Goal: Communication & Community: Answer question/provide support

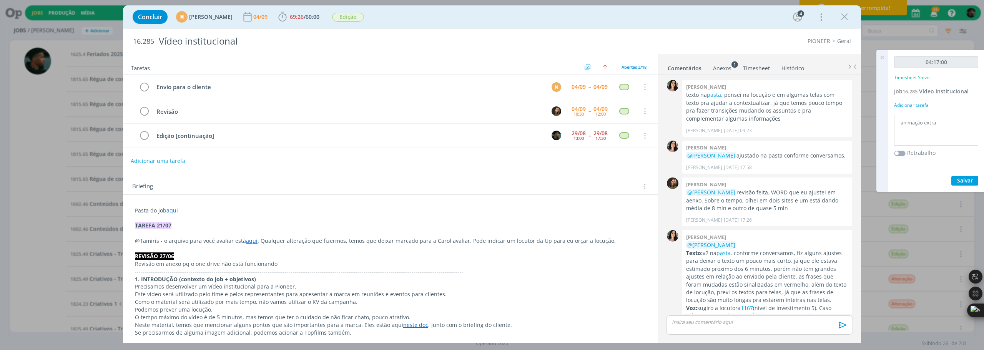
scroll to position [135, 0]
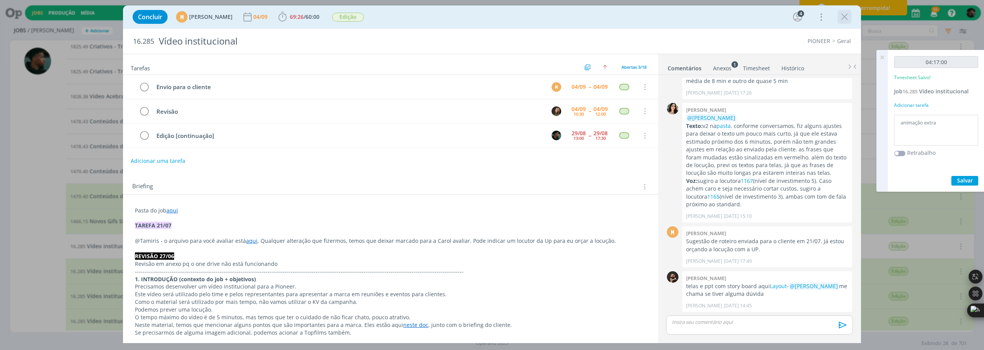
click at [848, 17] on icon "dialog" at bounding box center [844, 17] width 12 height 12
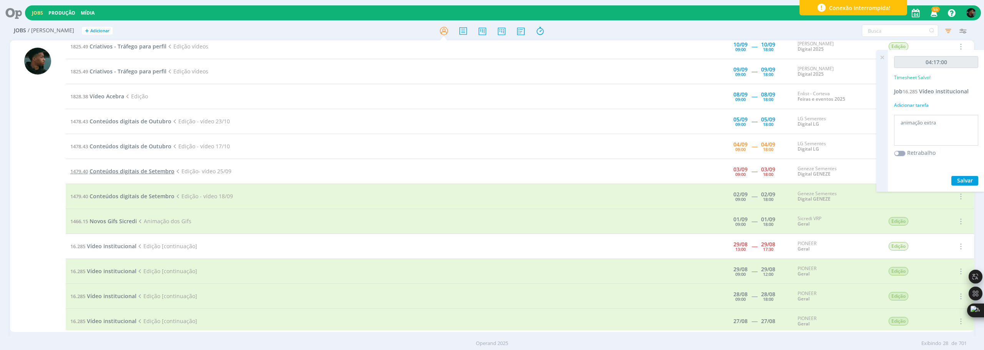
click at [154, 171] on span "Conteúdos digitais de Setembro" at bounding box center [132, 171] width 85 height 7
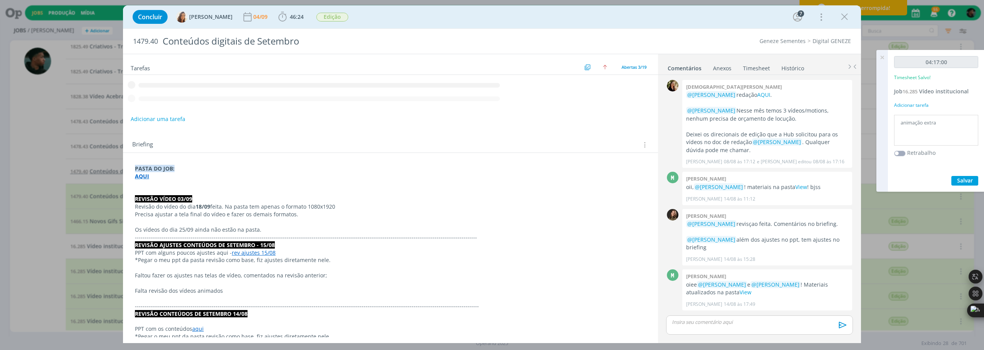
scroll to position [446, 0]
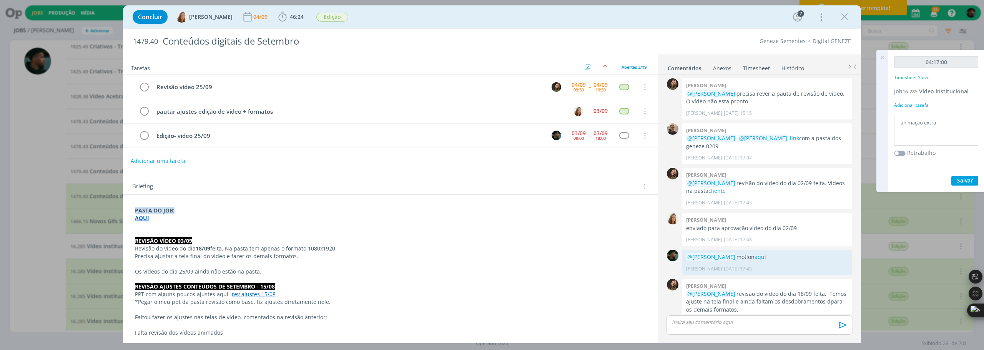
click at [143, 221] on strong "AQUI" at bounding box center [142, 217] width 14 height 7
click at [164, 231] on link "[URL][DOMAIN_NAME]" at bounding box center [185, 233] width 58 height 10
drag, startPoint x: 842, startPoint y: 17, endPoint x: 838, endPoint y: 20, distance: 4.9
click at [842, 17] on icon "dialog" at bounding box center [844, 17] width 12 height 12
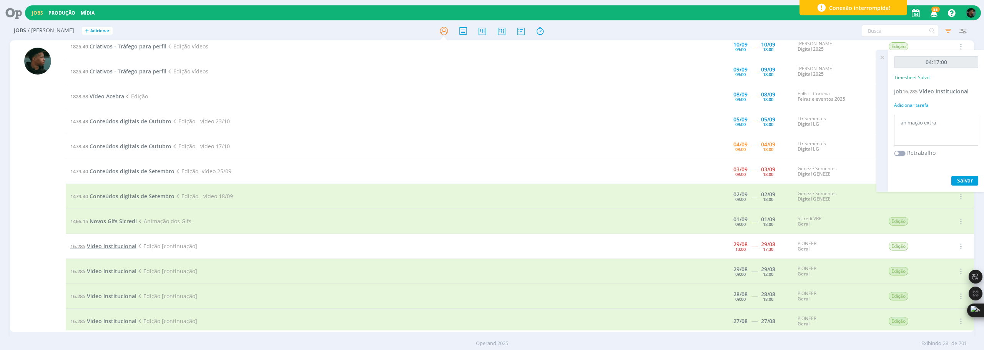
click at [107, 245] on span "Vídeo institucional" at bounding box center [112, 245] width 50 height 7
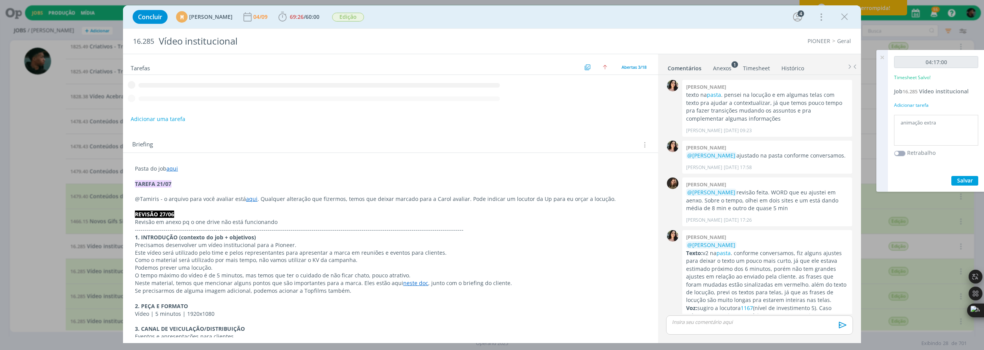
scroll to position [135, 0]
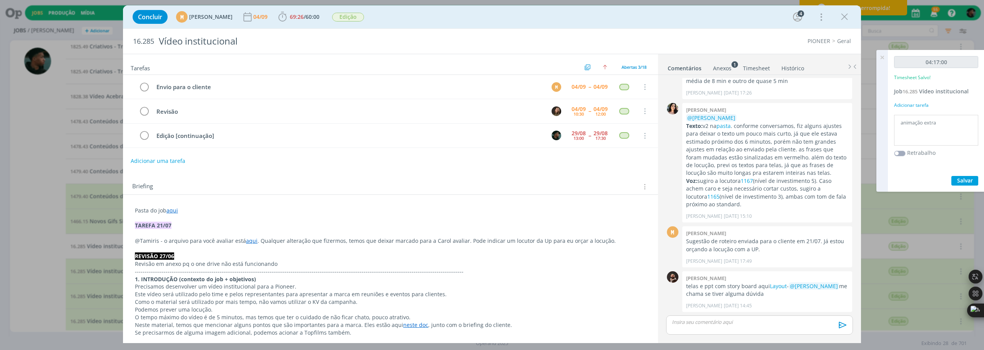
click at [696, 324] on p "dialog" at bounding box center [759, 322] width 174 height 7
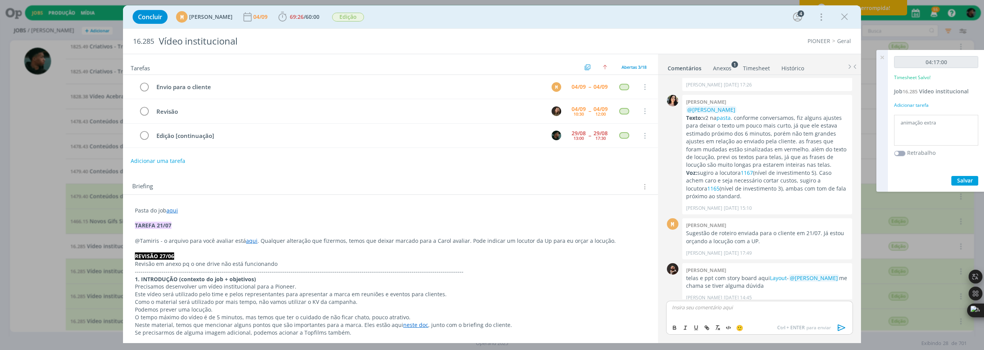
scroll to position [150, 0]
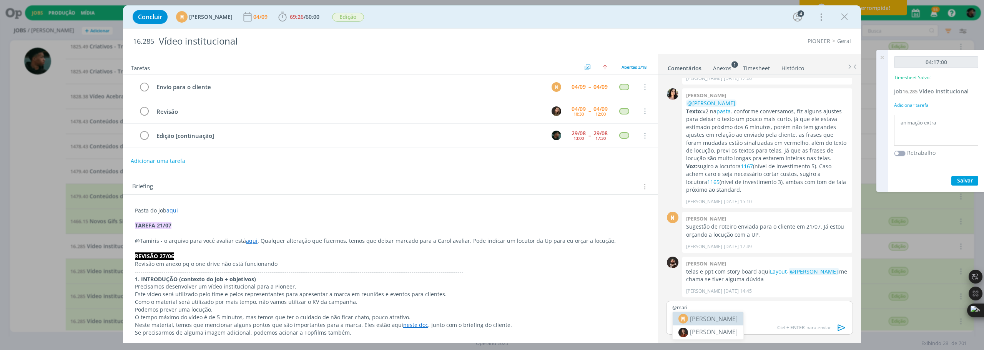
click at [717, 318] on span "[PERSON_NAME]" at bounding box center [714, 318] width 48 height 9
click at [753, 315] on span "[PERSON_NAME]" at bounding box center [777, 318] width 48 height 8
drag, startPoint x: 793, startPoint y: 308, endPoint x: 782, endPoint y: 312, distance: 11.6
click at [782, 312] on div "﻿ @ [PERSON_NAME] ﻿ ﻿ @ [PERSON_NAME] ﻿ Segue aqui um" at bounding box center [759, 310] width 187 height 19
click at [704, 327] on icon "dialog" at bounding box center [707, 328] width 6 height 6
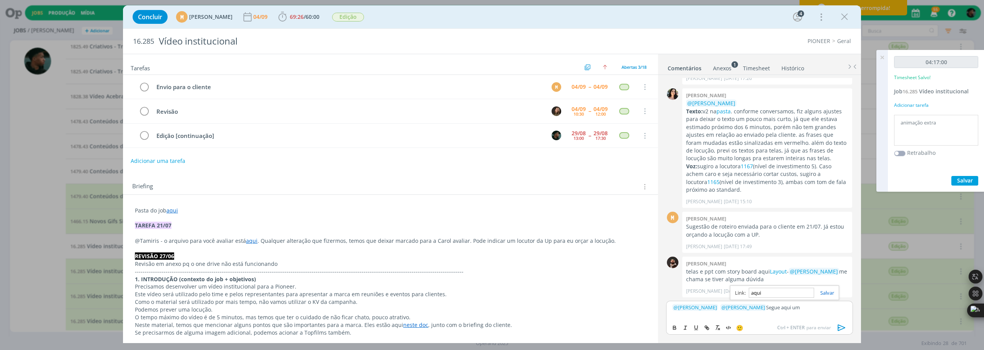
paste input "Na Pioneer®, o passado é tradição. E o futuro, construção. Seguimos evoluindo j…"
type input "Na Pioneer®, o passado é tradição. E o futuro, construção. Seguimos evoluindo j…"
click at [808, 292] on input "Na Pioneer®, o passado é tradição. E o futuro, construção. Seguimos evoluindo j…" at bounding box center [780, 293] width 65 height 10
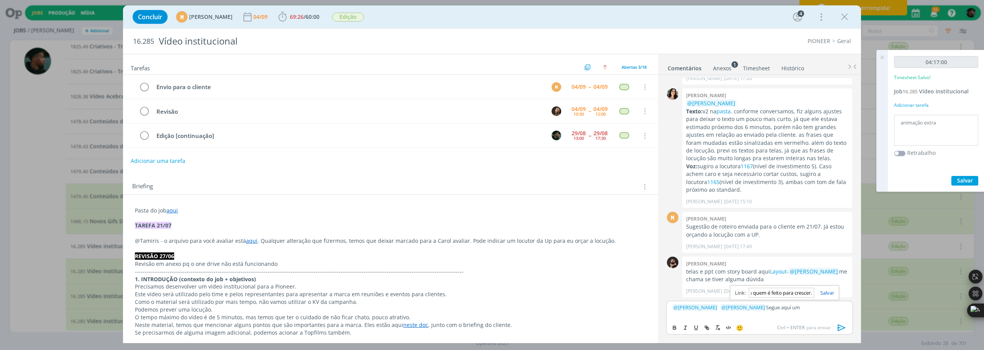
click at [808, 292] on input "Na Pioneer®, o passado é tradição. E o futuro, construção. Seguimos evoluindo j…" at bounding box center [780, 293] width 65 height 10
click at [767, 292] on input "dialog" at bounding box center [780, 293] width 65 height 10
paste input "[URL][DOMAIN_NAME]"
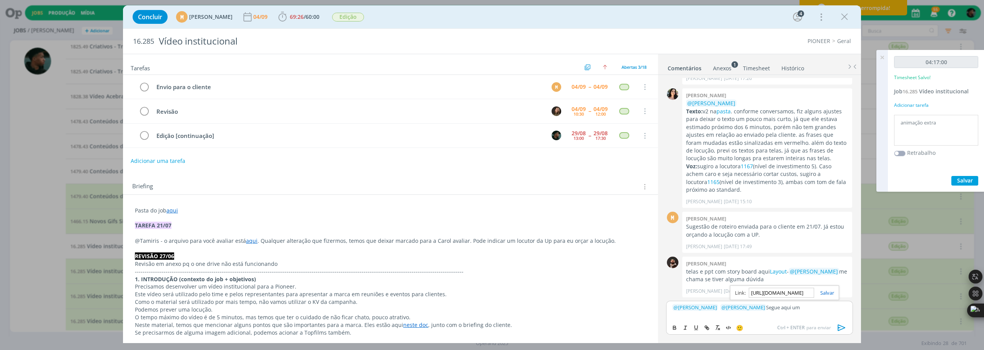
click at [803, 308] on p "﻿ @ [PERSON_NAME] ﻿ ﻿ @ [PERSON_NAME] ﻿ Segue aqui um" at bounding box center [759, 307] width 174 height 7
drag, startPoint x: 792, startPoint y: 307, endPoint x: 782, endPoint y: 309, distance: 10.1
click at [782, 309] on p "﻿ @ [PERSON_NAME] ﻿ ﻿ @ [PERSON_NAME] ﻿ Segue aqui um" at bounding box center [759, 307] width 174 height 7
click at [702, 330] on button "dialog" at bounding box center [707, 327] width 11 height 9
paste input "[URL][DOMAIN_NAME]"
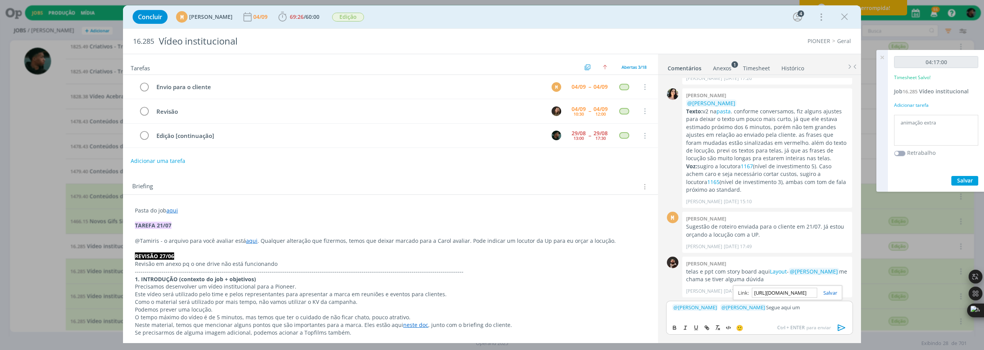
scroll to position [0, 197]
type input "[URL][DOMAIN_NAME]"
click at [831, 289] on link "dialog" at bounding box center [827, 292] width 20 height 7
click at [807, 312] on div "﻿ @ [PERSON_NAME] ﻿ ﻿ @ [PERSON_NAME] ﻿ Segue aqui um" at bounding box center [759, 310] width 187 height 19
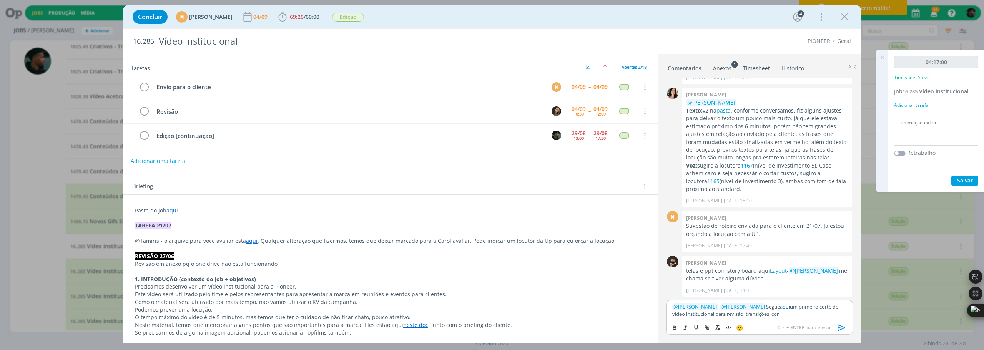
click at [773, 312] on p "﻿ @ [PERSON_NAME] ﻿ ﻿ @ [PERSON_NAME] ﻿ Segue aqui um primeiro corte do vídeo i…" at bounding box center [759, 310] width 174 height 14
click at [784, 316] on p "﻿ @ [PERSON_NAME] ﻿ ﻿ @ [PERSON_NAME] ﻿ Segue aqui um primeiro corte do vídeo i…" at bounding box center [759, 310] width 174 height 14
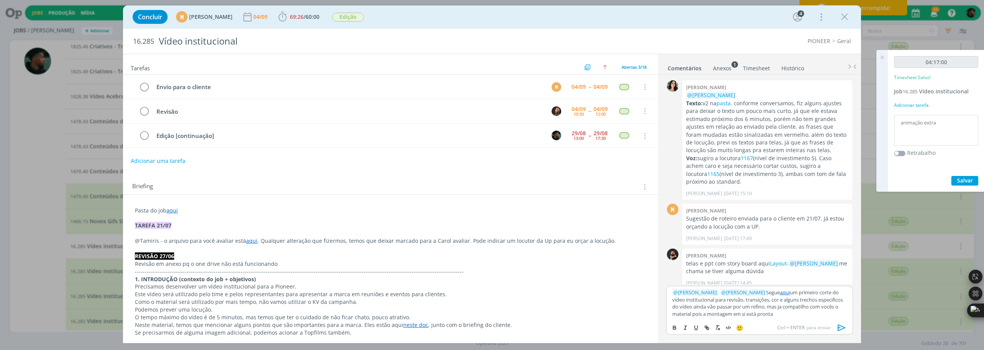
click at [843, 329] on icon "dialog" at bounding box center [842, 328] width 12 height 12
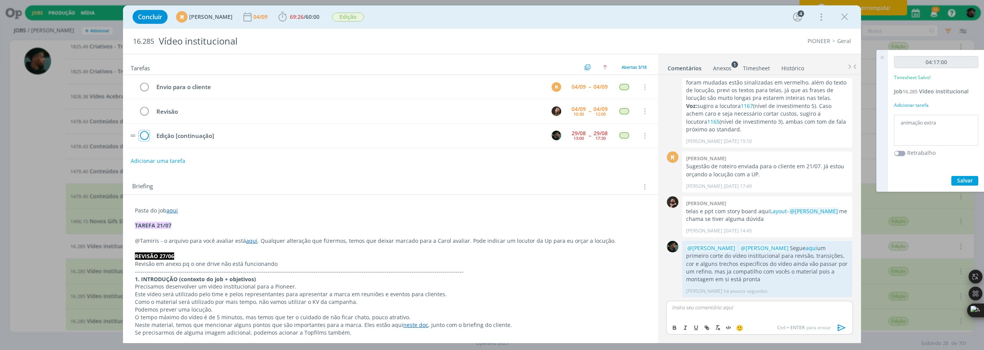
click at [144, 135] on icon "dialog" at bounding box center [144, 136] width 11 height 12
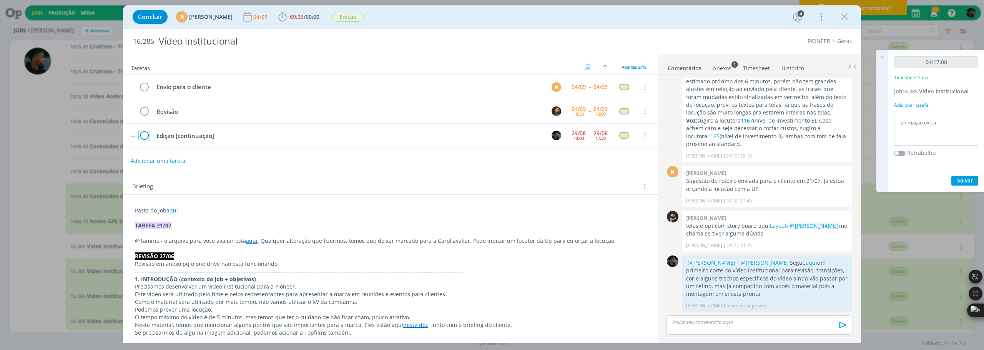
scroll to position [196, 0]
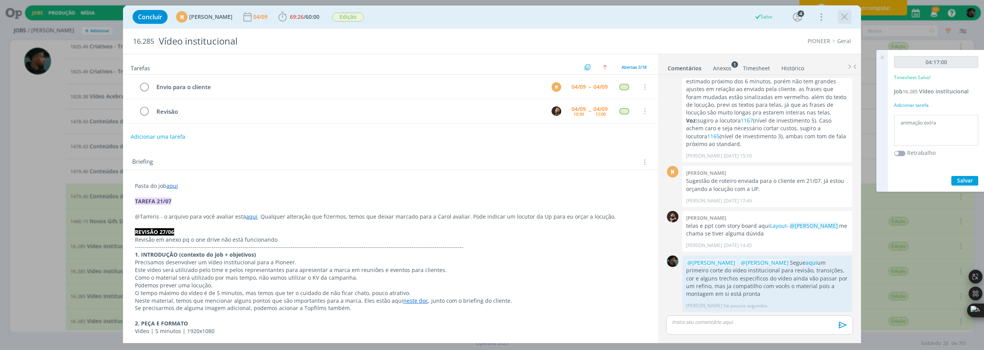
click at [849, 19] on icon "dialog" at bounding box center [844, 17] width 12 height 12
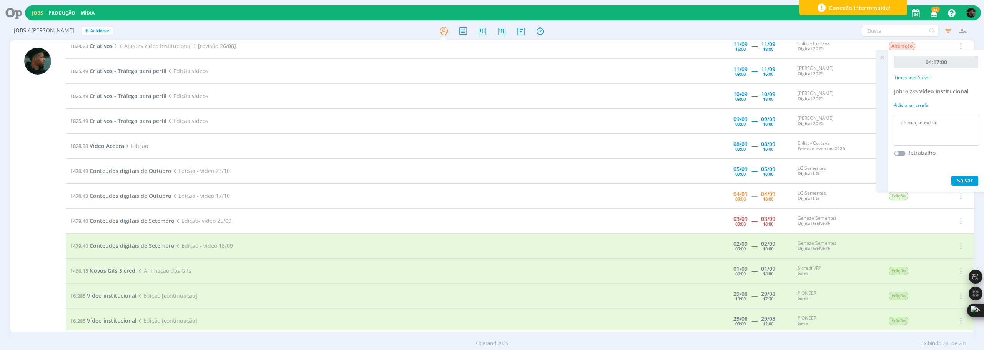
scroll to position [231, 0]
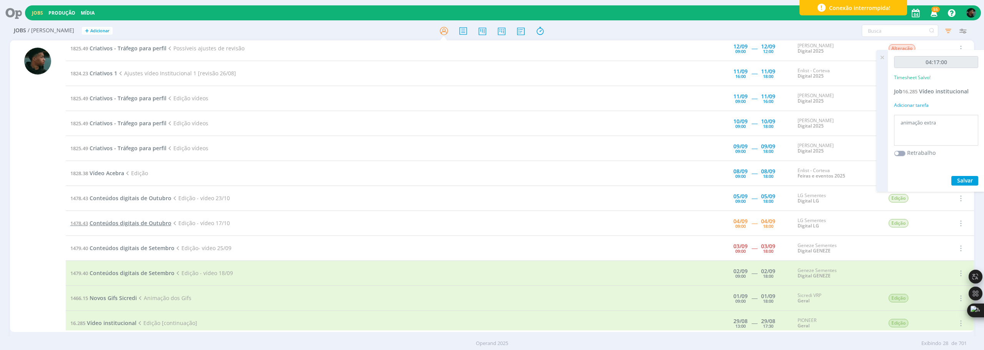
click at [153, 226] on span "Conteúdos digitais de Outubro" at bounding box center [131, 222] width 82 height 7
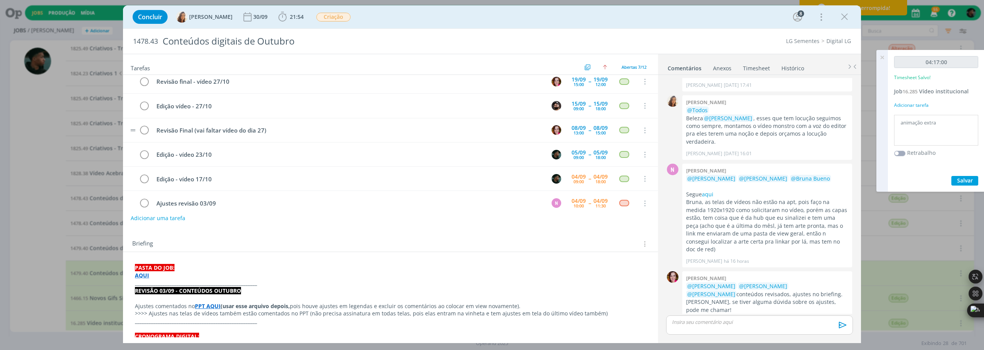
scroll to position [2, 0]
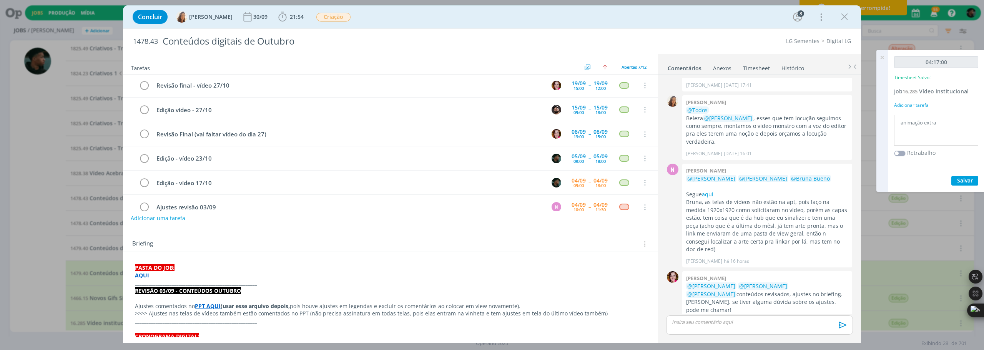
drag, startPoint x: 841, startPoint y: 13, endPoint x: 835, endPoint y: 21, distance: 9.3
click at [841, 13] on icon "dialog" at bounding box center [844, 17] width 12 height 12
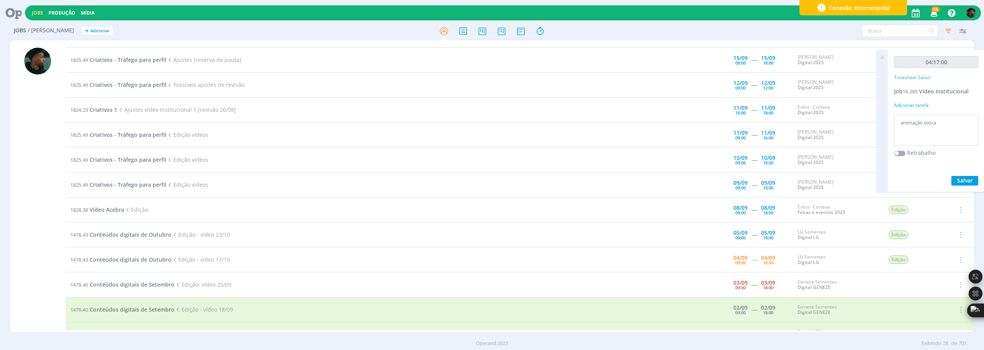
scroll to position [192, 0]
click at [138, 282] on td "1479.40 Conteúdos digitais de Setembro Edição- vídeo 25/09" at bounding box center [368, 286] width 604 height 25
click at [140, 285] on span "Conteúdos digitais de Setembro" at bounding box center [132, 286] width 85 height 7
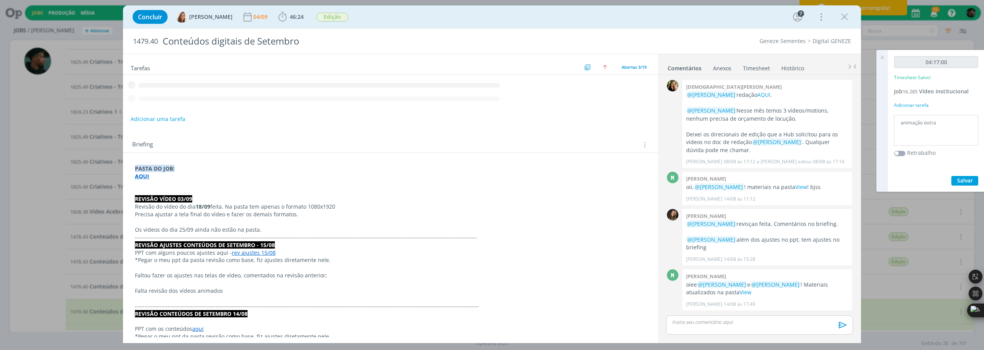
scroll to position [446, 0]
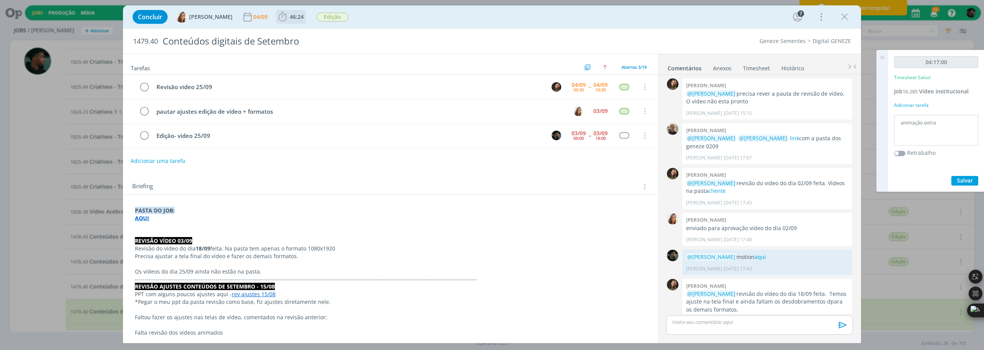
click at [282, 18] on icon "dialog" at bounding box center [283, 17] width 12 height 12
click at [292, 34] on icon "dialog" at bounding box center [293, 34] width 13 height 10
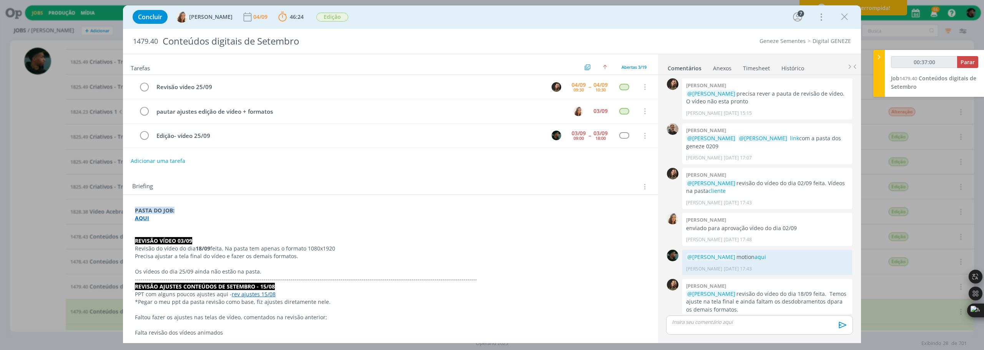
click at [711, 324] on p "dialog" at bounding box center [759, 322] width 174 height 7
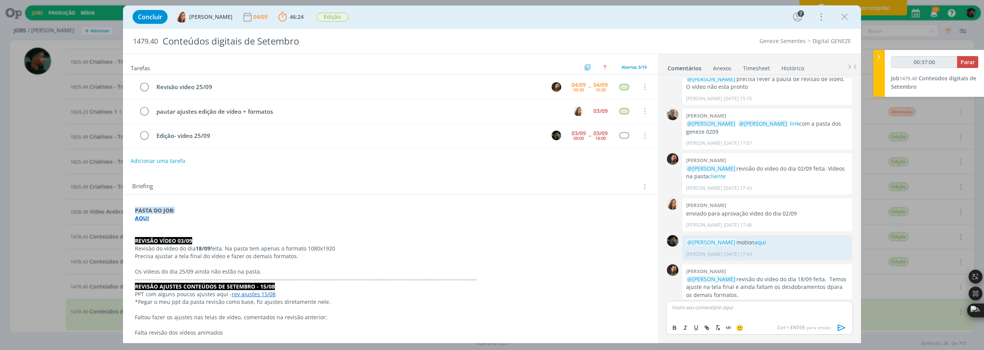
type input "00:37:01"
click at [710, 322] on span "[PERSON_NAME]" at bounding box center [714, 318] width 48 height 8
click at [737, 319] on span "[PERSON_NAME]" at bounding box center [756, 318] width 48 height 8
drag, startPoint x: 788, startPoint y: 309, endPoint x: 777, endPoint y: 314, distance: 12.7
click at [777, 314] on div "﻿ @ [PERSON_NAME] ﻿ ﻿ @ [PERSON_NAME] ﻿ motion 25/09 aqui" at bounding box center [759, 310] width 187 height 19
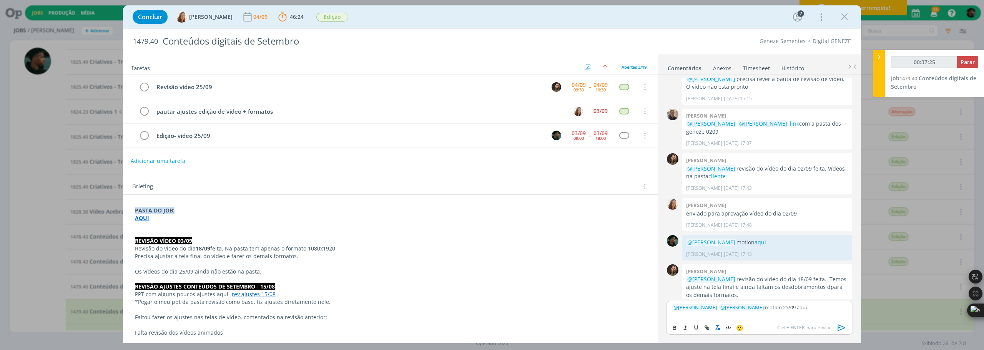
type input "00:37:26"
click at [709, 329] on icon "dialog" at bounding box center [707, 328] width 2 height 2
type input "aqui"
type input "00:37:27"
paste input "[URL][DOMAIN_NAME]"
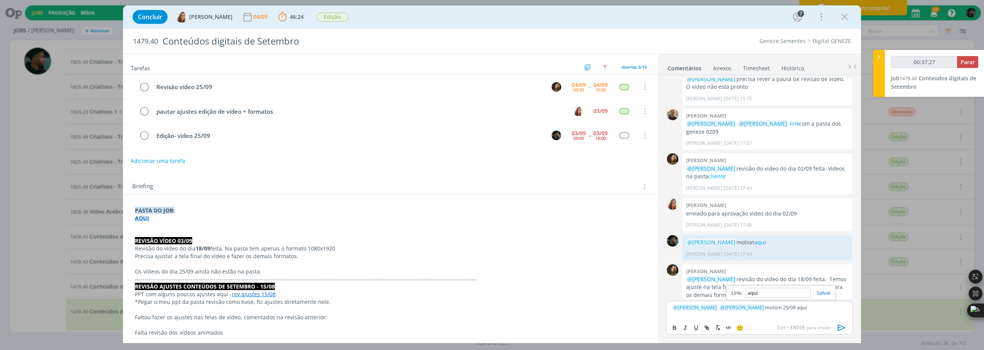
type input "[URL][DOMAIN_NAME]"
type input "00:37:28"
type input "[URL][DOMAIN_NAME]"
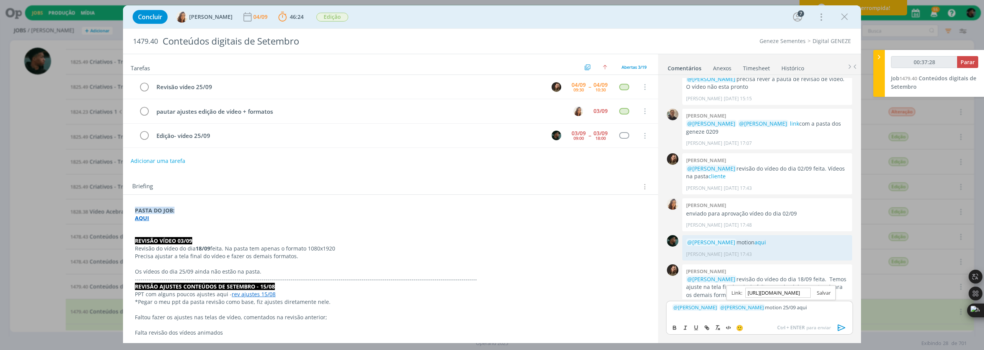
click at [825, 290] on link "dialog" at bounding box center [820, 292] width 20 height 7
click at [795, 309] on link "aqui" at bounding box center [800, 307] width 10 height 7
click at [769, 294] on link "[URL][DOMAIN_NAME]" at bounding box center [749, 293] width 52 height 10
click at [844, 328] on icon "dialog" at bounding box center [842, 328] width 12 height 12
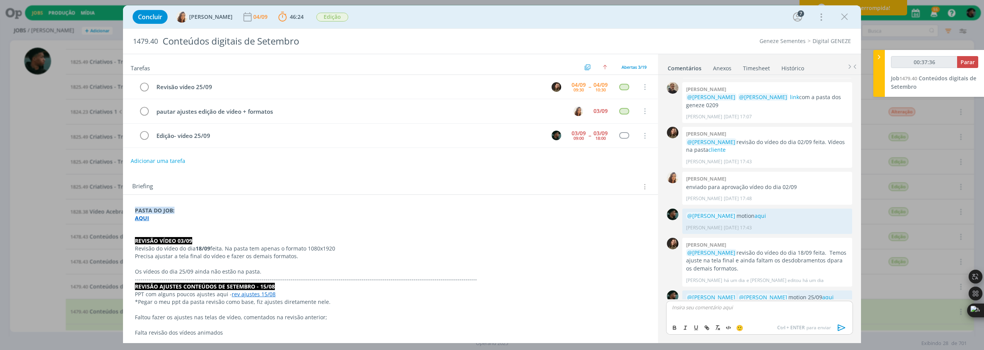
scroll to position [490, 0]
click at [147, 136] on icon "dialog" at bounding box center [144, 136] width 11 height 12
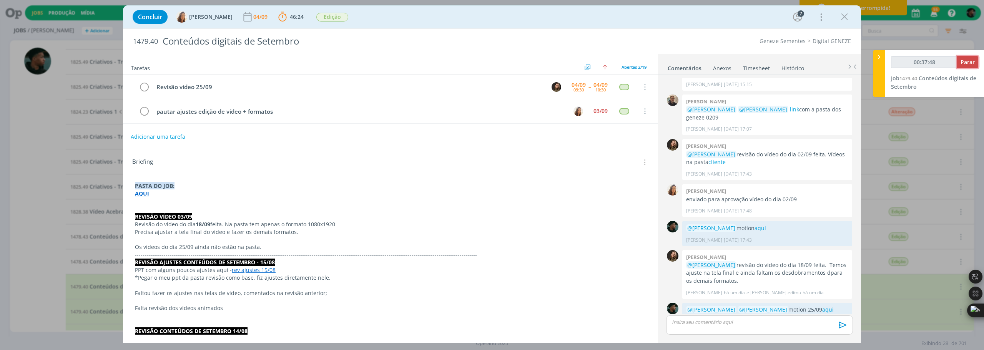
click at [964, 63] on span "Parar" at bounding box center [967, 61] width 14 height 7
type input "00:38:00"
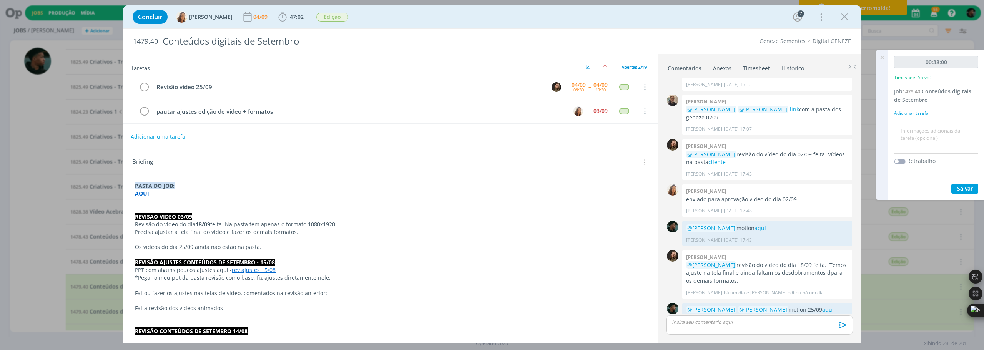
click at [925, 136] on textarea at bounding box center [936, 138] width 80 height 27
type textarea "animação"
click at [964, 188] on span "Salvar" at bounding box center [965, 188] width 16 height 7
click at [841, 15] on icon "dialog" at bounding box center [844, 17] width 12 height 12
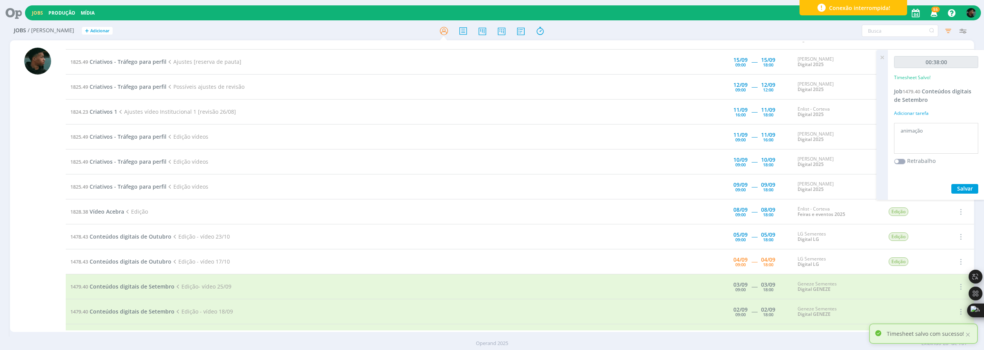
click at [882, 58] on icon at bounding box center [882, 57] width 14 height 15
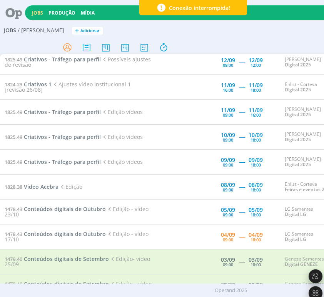
scroll to position [231, 0]
